Goal: Task Accomplishment & Management: Manage account settings

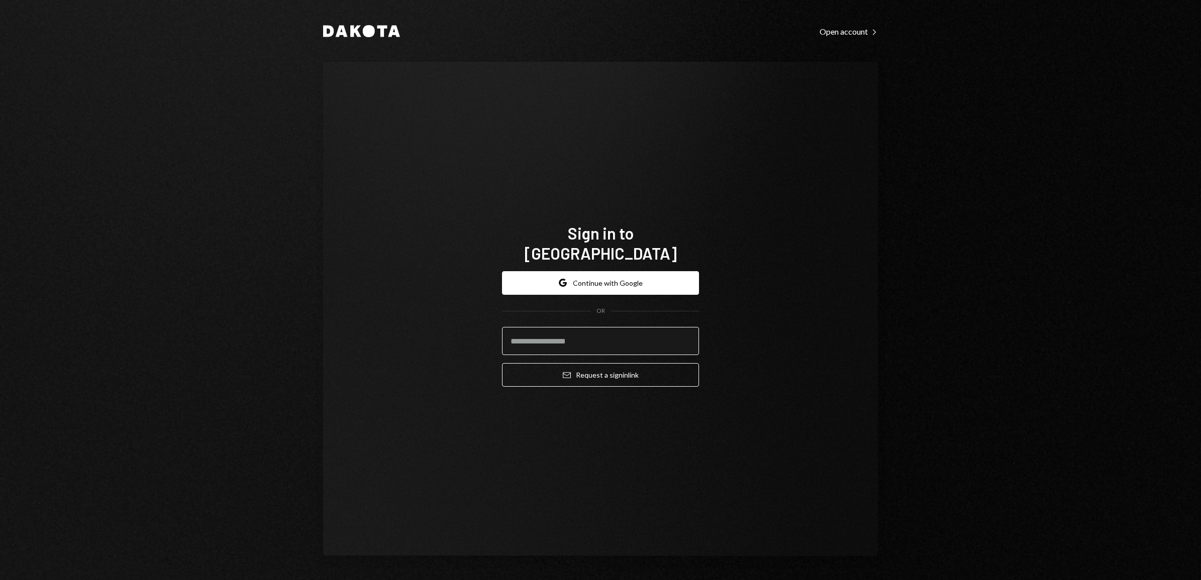
drag, startPoint x: 541, startPoint y: 324, endPoint x: 578, endPoint y: 340, distance: 39.8
click at [541, 327] on input "email" at bounding box center [600, 341] width 197 height 28
type input "**********"
click at [538, 368] on button "Email Request a sign in link" at bounding box center [600, 375] width 197 height 24
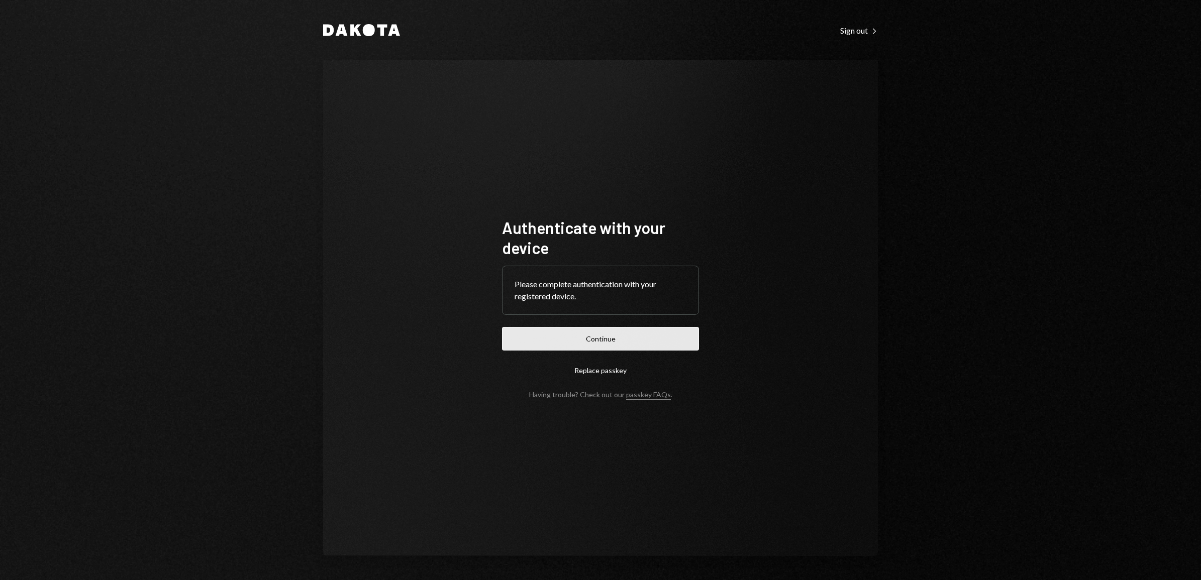
click at [634, 341] on button "Continue" at bounding box center [600, 339] width 197 height 24
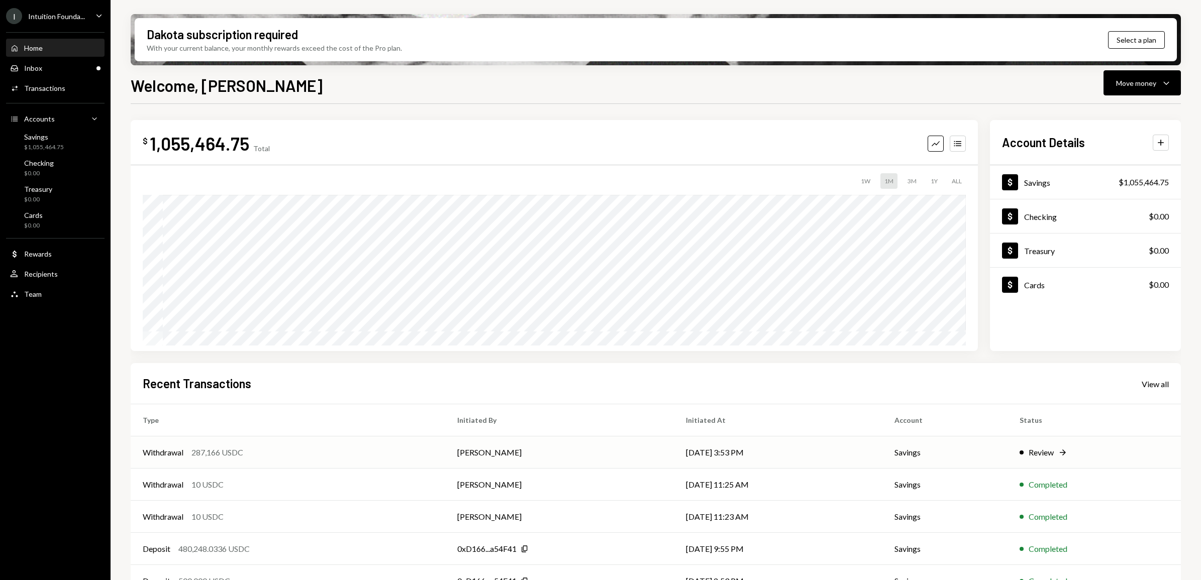
click at [1047, 454] on div "Review" at bounding box center [1040, 453] width 25 height 12
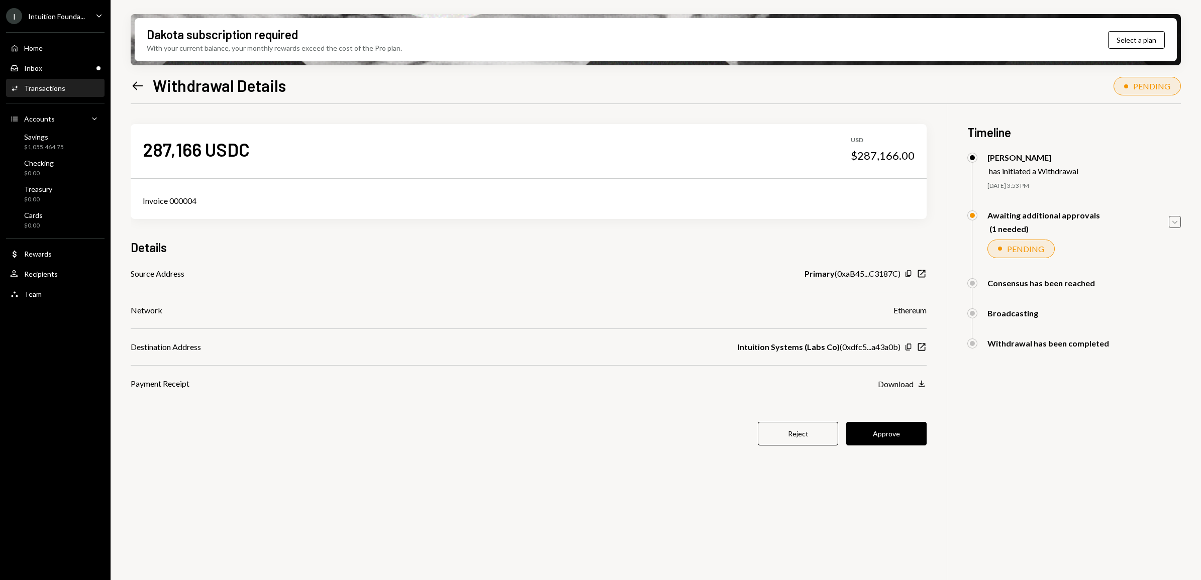
click at [1176, 225] on icon "Caret Down" at bounding box center [1174, 222] width 11 height 11
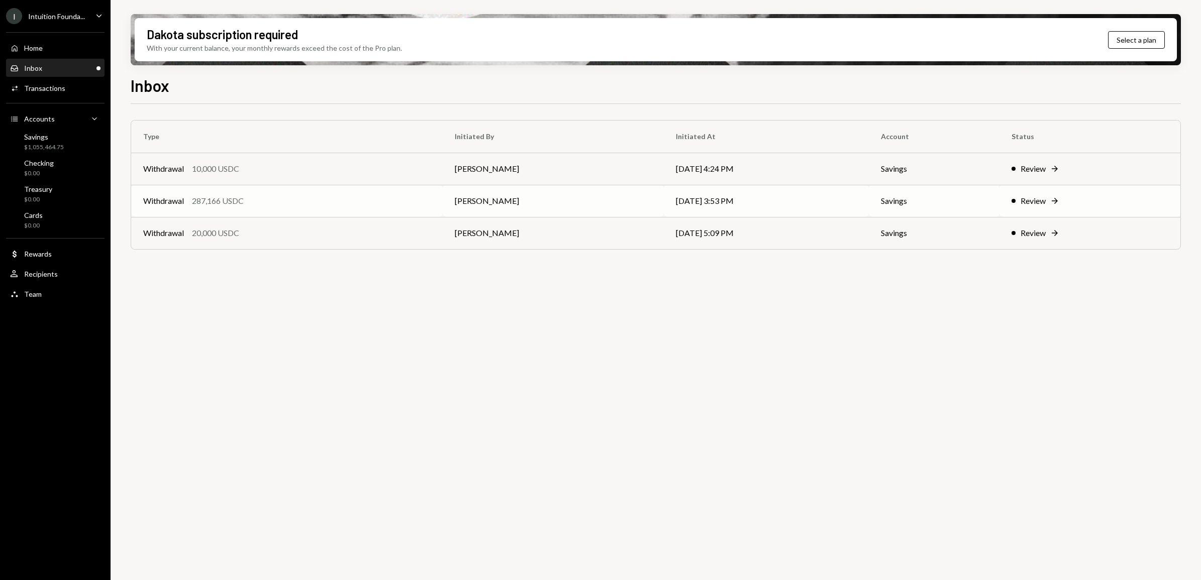
click at [1008, 197] on td "Review Right Arrow" at bounding box center [1089, 201] width 181 height 32
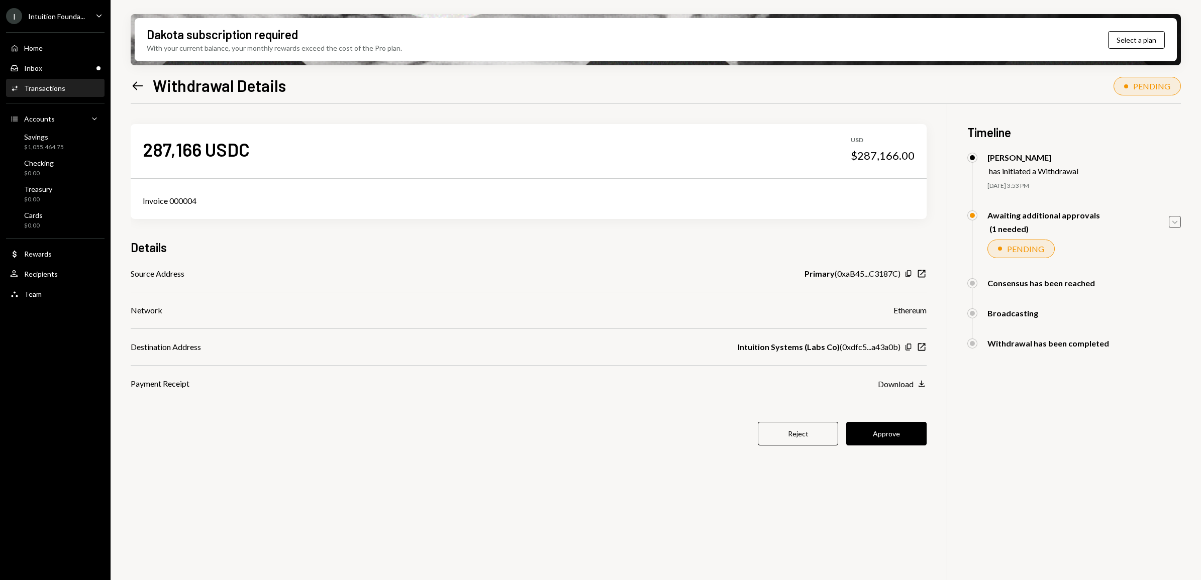
click at [1175, 222] on icon "Caret Down" at bounding box center [1174, 222] width 11 height 11
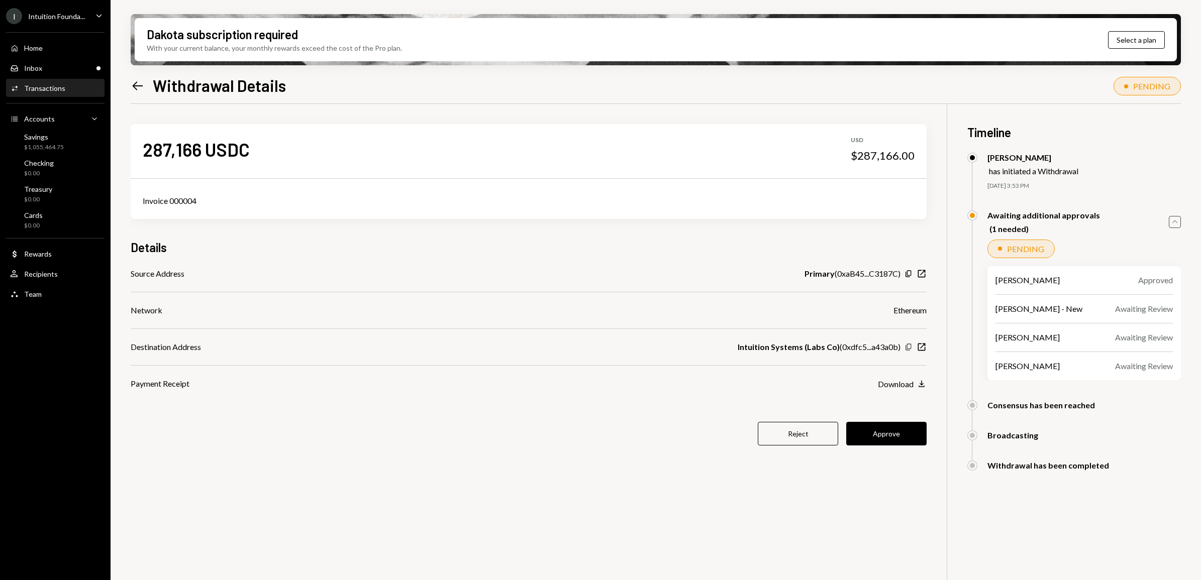
click at [906, 347] on icon "Copy" at bounding box center [908, 347] width 8 height 8
drag, startPoint x: 890, startPoint y: 430, endPoint x: 938, endPoint y: 428, distance: 47.8
click at [890, 430] on button "Approve" at bounding box center [886, 434] width 80 height 24
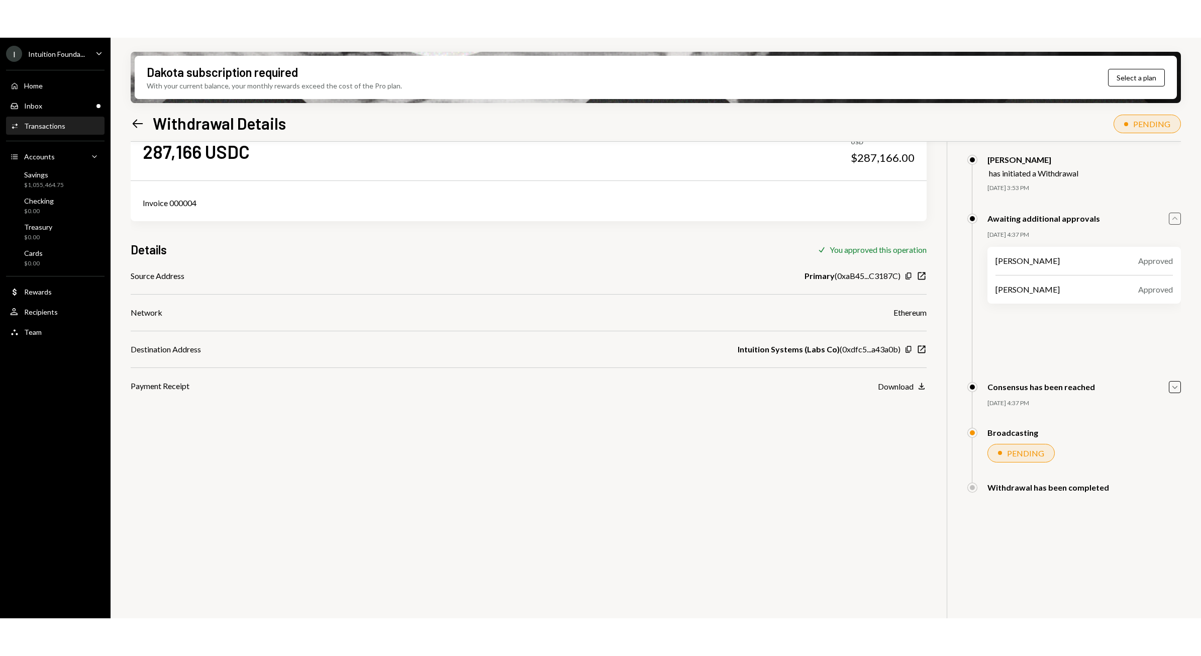
scroll to position [80, 0]
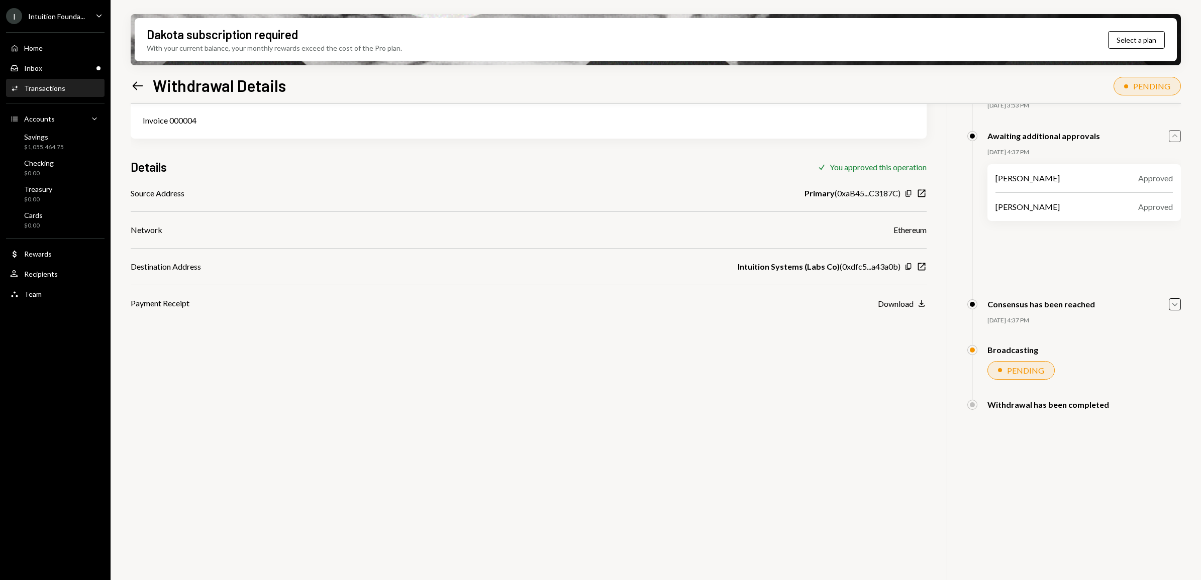
click at [134, 87] on icon at bounding box center [138, 85] width 11 height 9
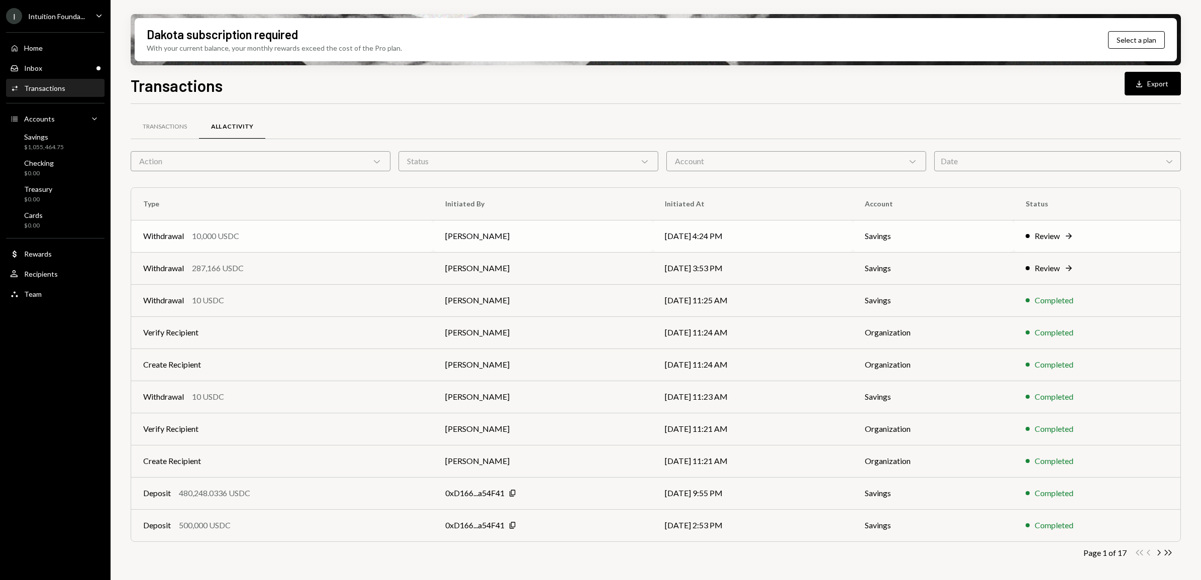
click at [1051, 239] on div "Review" at bounding box center [1046, 236] width 25 height 12
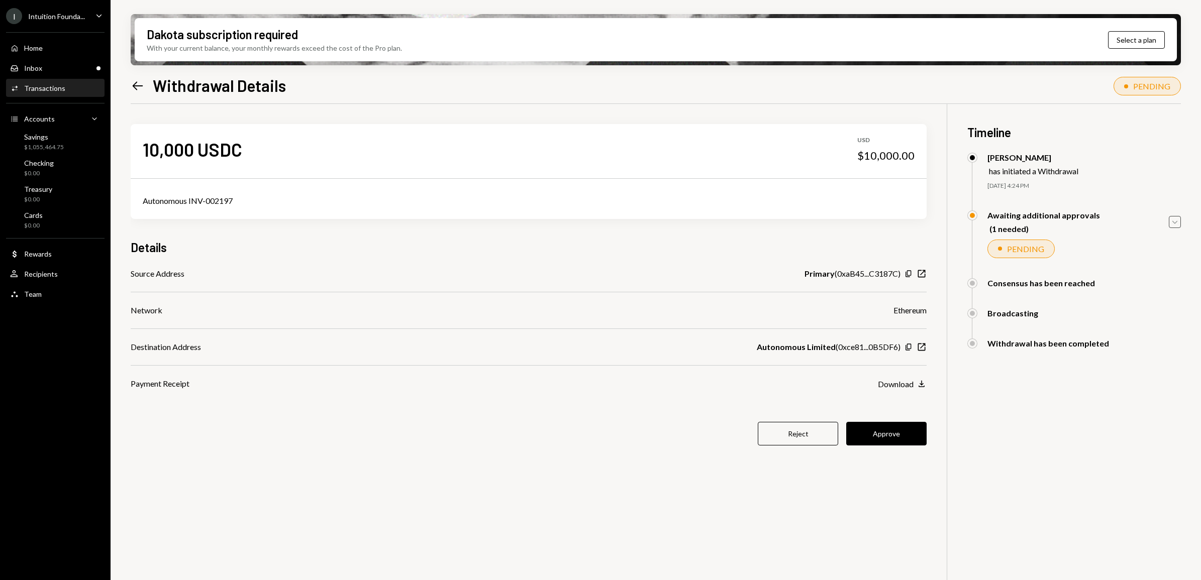
click at [1176, 227] on icon "Caret Down" at bounding box center [1174, 222] width 11 height 11
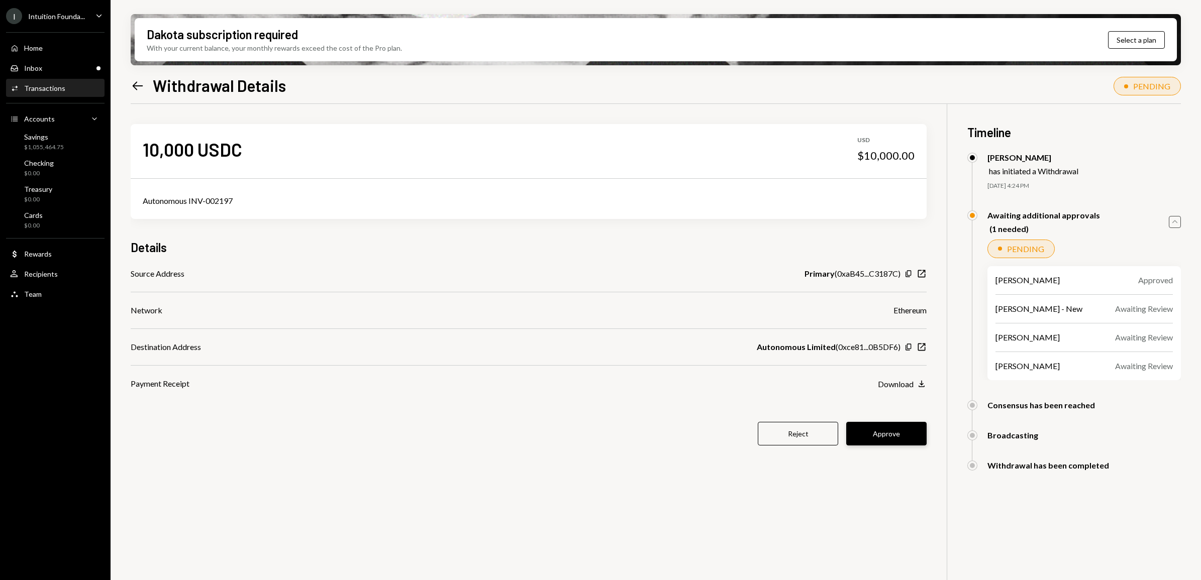
click at [903, 431] on button "Approve" at bounding box center [886, 434] width 80 height 24
